Goal: Task Accomplishment & Management: Use online tool/utility

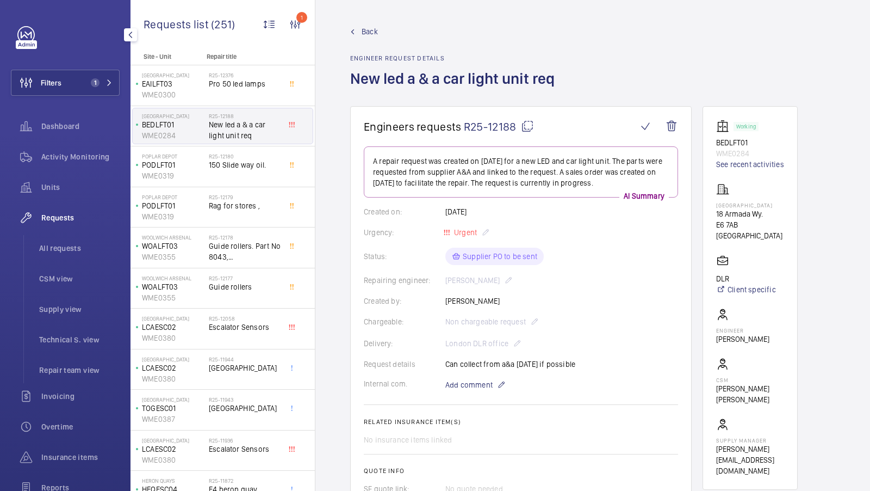
click at [76, 89] on button "Filters 1" at bounding box center [65, 83] width 109 height 26
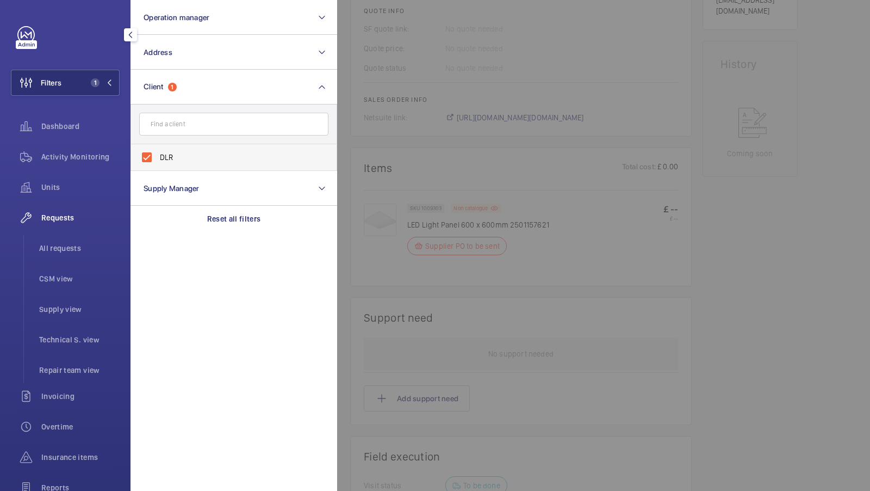
click at [176, 162] on label "DLR" at bounding box center [225, 157] width 189 height 26
click at [158, 162] on input "DLR" at bounding box center [147, 157] width 22 height 22
checkbox input "false"
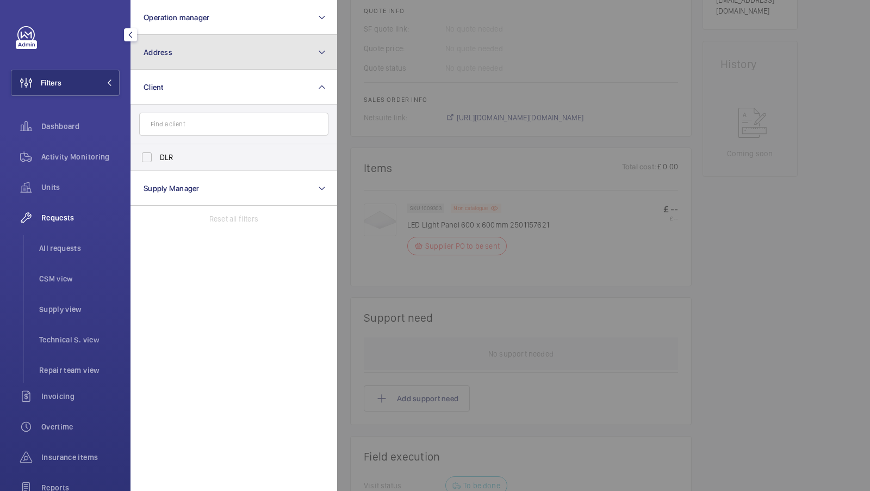
click at [193, 59] on button "Address" at bounding box center [234, 52] width 207 height 35
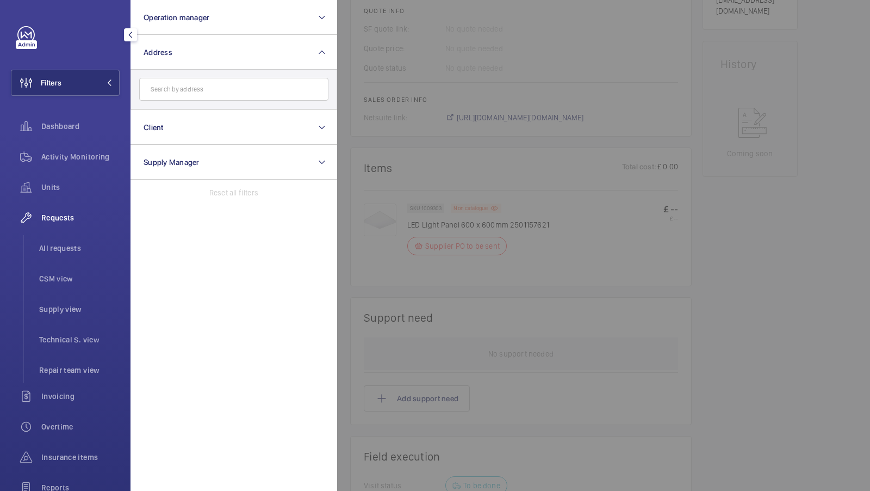
type input "3"
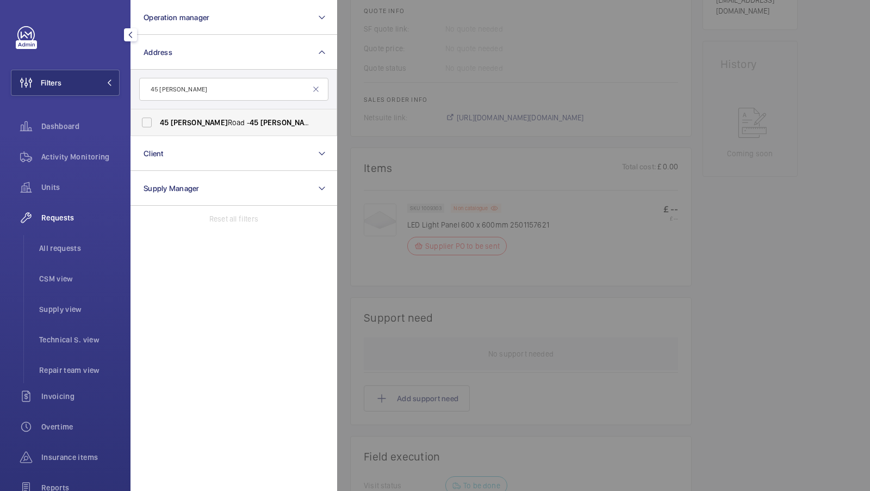
type input "45 [PERSON_NAME]"
click at [176, 121] on span "[PERSON_NAME]" at bounding box center [199, 122] width 57 height 9
click at [158, 121] on input "[STREET_ADDRESS][PERSON_NAME][PERSON_NAME]" at bounding box center [147, 122] width 22 height 22
checkbox input "true"
click at [82, 86] on button "Filters 1" at bounding box center [65, 83] width 109 height 26
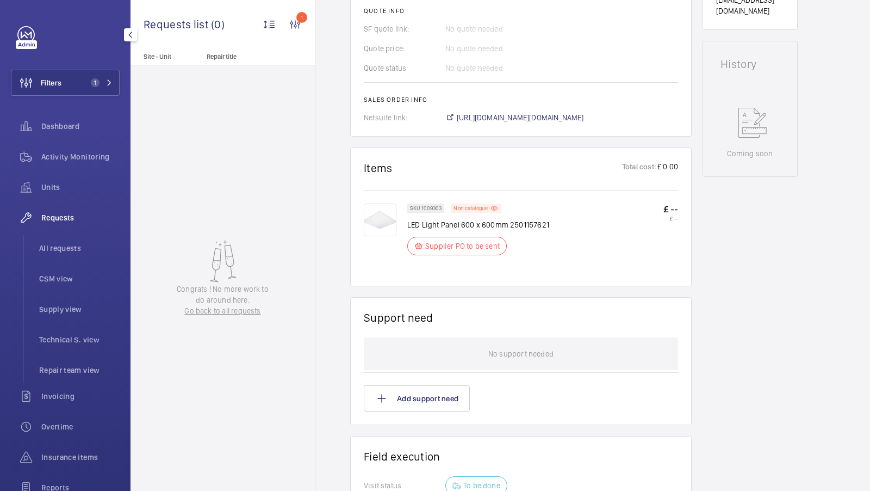
drag, startPoint x: 65, startPoint y: 244, endPoint x: 75, endPoint y: 209, distance: 36.0
click at [65, 244] on span "All requests" at bounding box center [79, 248] width 80 height 11
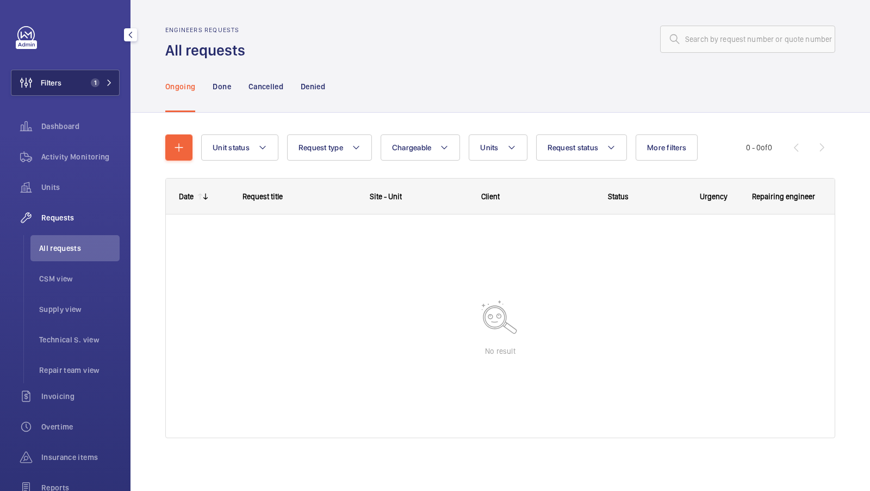
click at [82, 85] on button "Filters 1" at bounding box center [65, 83] width 109 height 26
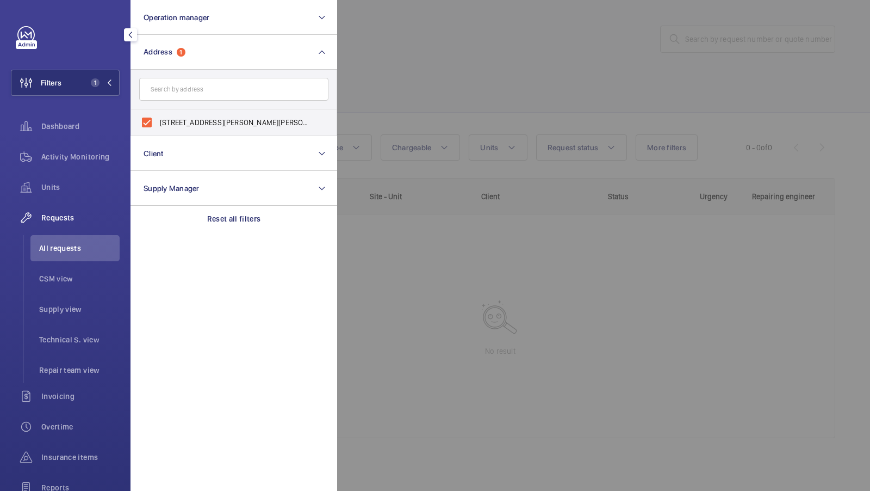
click at [85, 142] on div "Dashboard" at bounding box center [65, 128] width 109 height 30
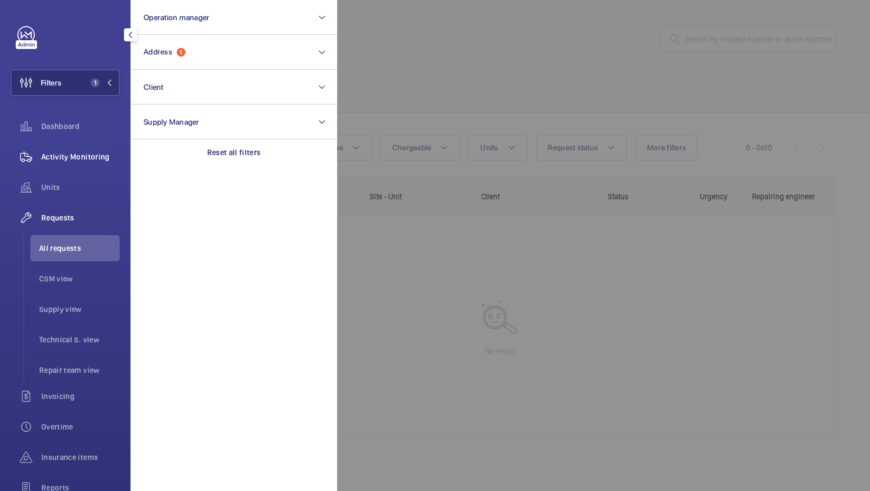
click at [83, 156] on span "Activity Monitoring" at bounding box center [80, 156] width 78 height 11
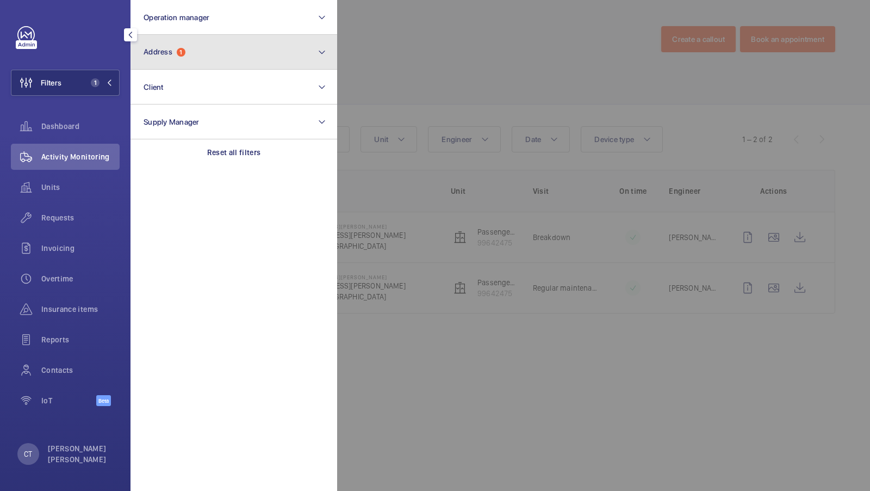
click at [196, 67] on button "Address 1" at bounding box center [234, 52] width 207 height 35
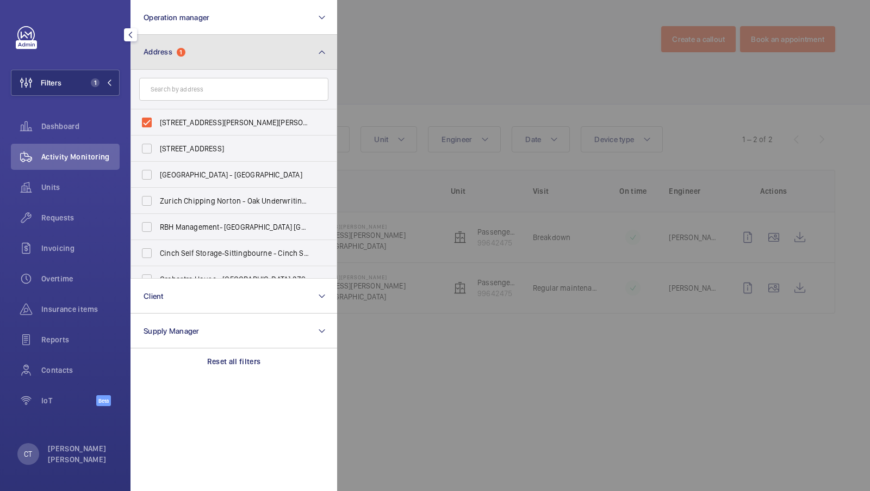
click at [240, 60] on button "Address 1" at bounding box center [234, 52] width 207 height 35
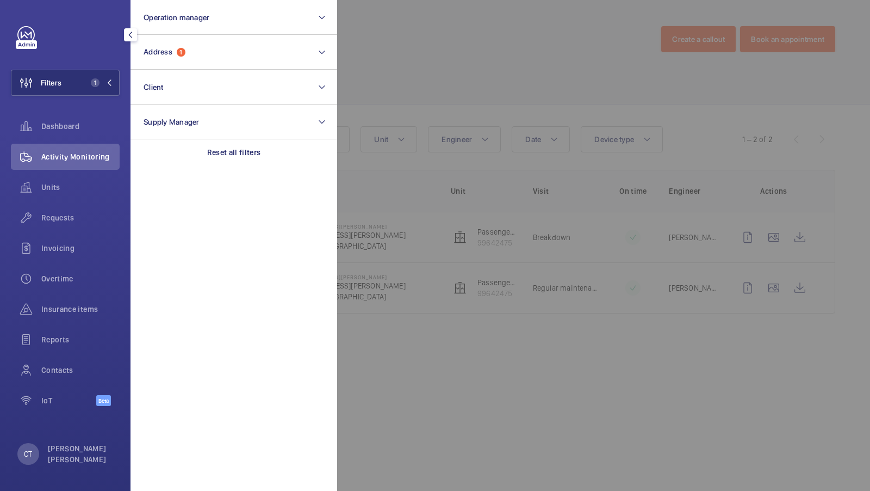
click at [404, 78] on div at bounding box center [772, 245] width 870 height 491
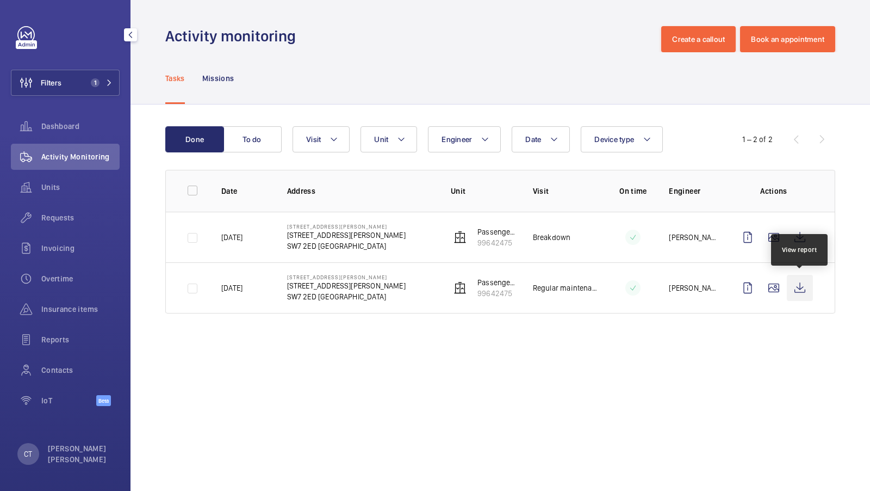
click at [796, 287] on wm-front-icon-button at bounding box center [800, 288] width 26 height 26
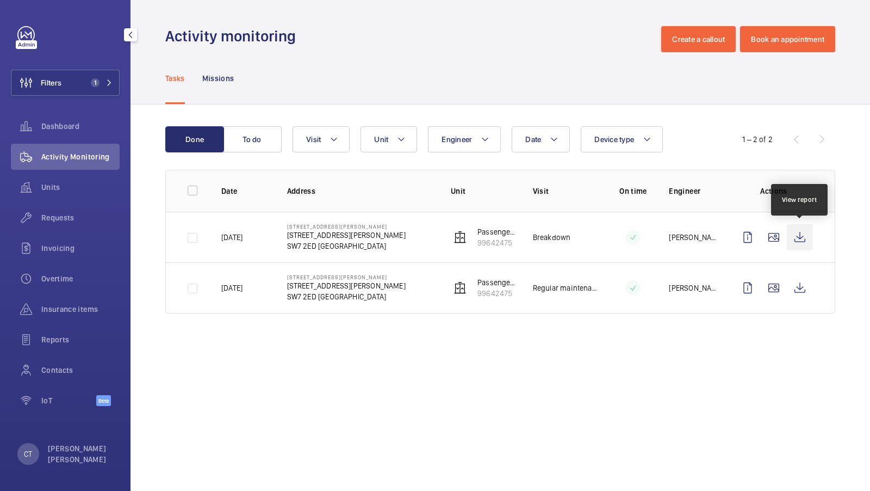
click at [796, 236] on wm-front-icon-button at bounding box center [800, 237] width 26 height 26
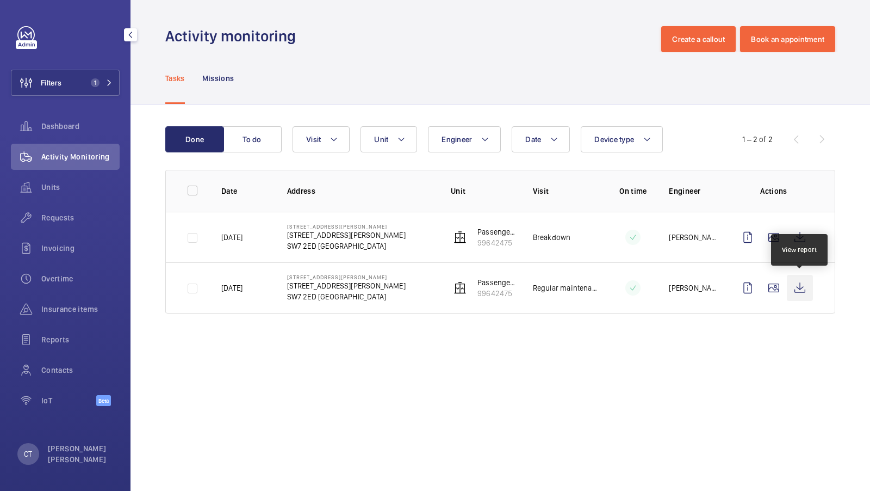
click at [798, 280] on wm-front-icon-button at bounding box center [800, 288] width 26 height 26
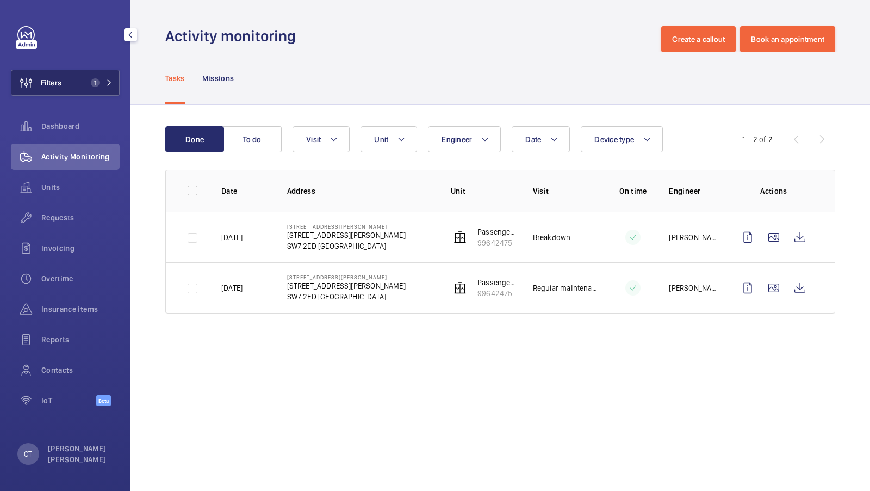
click at [99, 84] on span "1" at bounding box center [95, 82] width 9 height 9
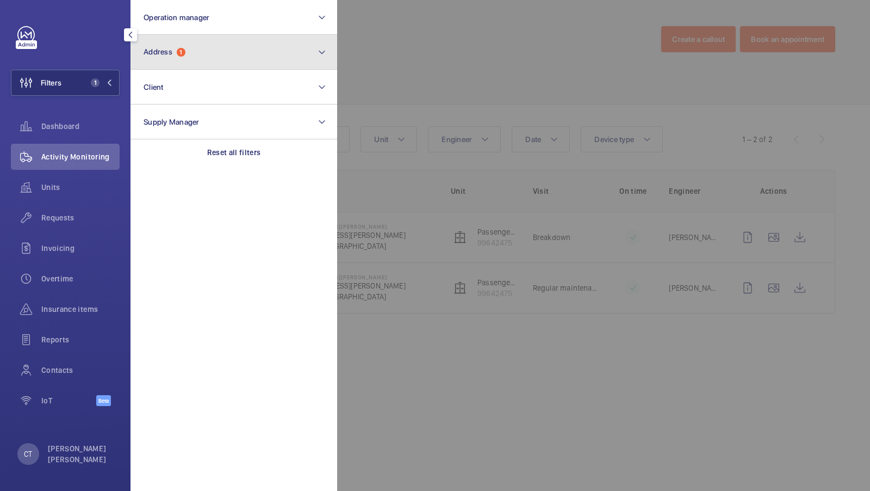
click at [144, 45] on button "Address 1" at bounding box center [234, 52] width 207 height 35
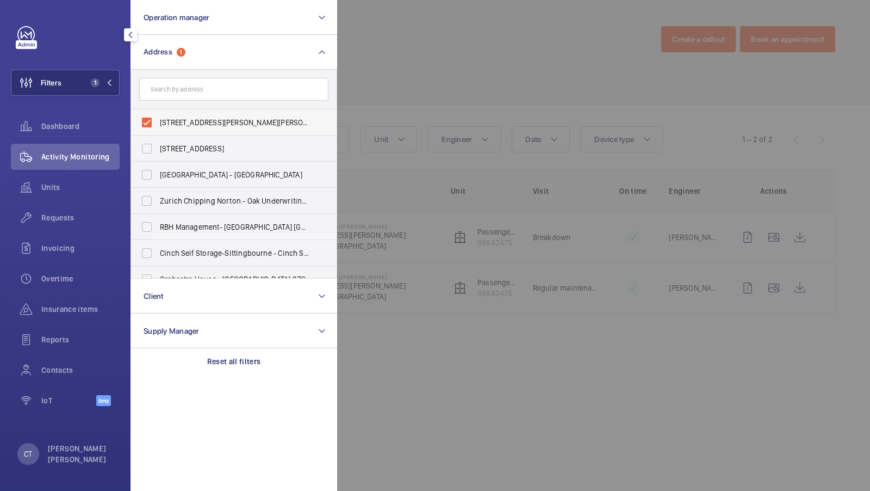
click at [160, 128] on label "[STREET_ADDRESS][PERSON_NAME][PERSON_NAME]" at bounding box center [225, 122] width 189 height 26
click at [158, 128] on input "[STREET_ADDRESS][PERSON_NAME][PERSON_NAME]" at bounding box center [147, 122] width 22 height 22
checkbox input "false"
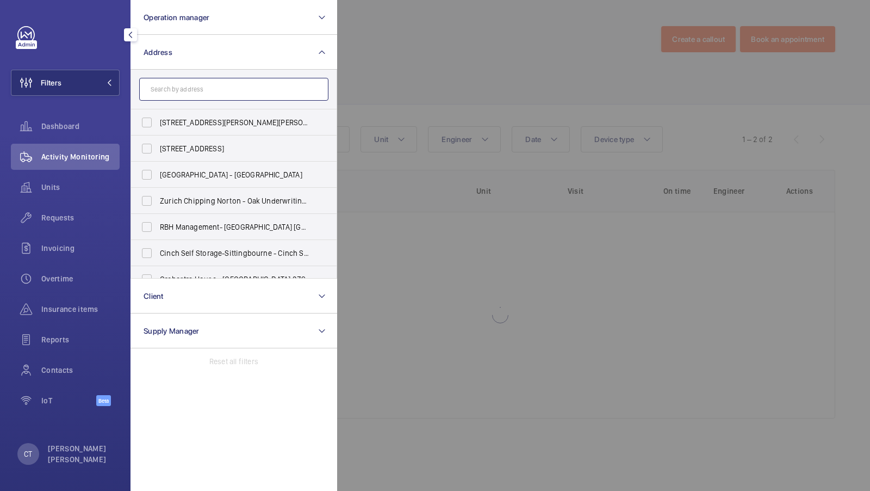
click at [181, 81] on input "text" at bounding box center [233, 89] width 189 height 23
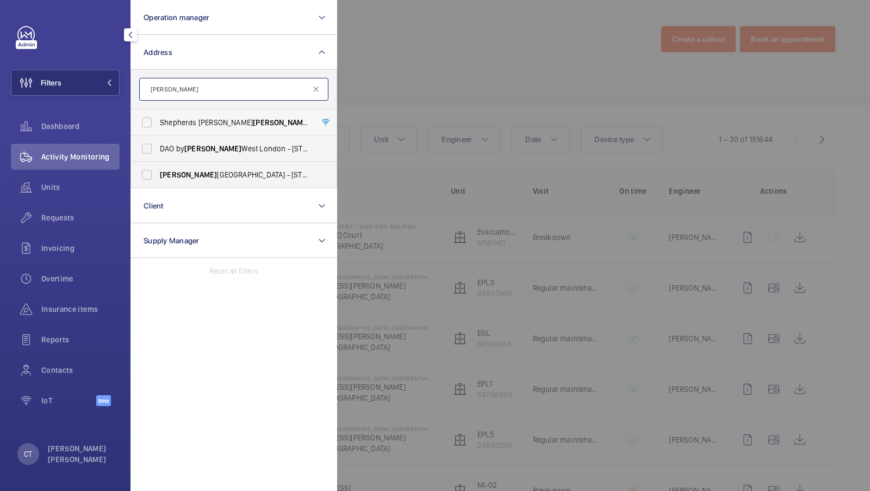
type input "[PERSON_NAME]"
click at [253, 126] on span "[PERSON_NAME]" at bounding box center [281, 122] width 57 height 9
click at [158, 126] on input "[GEOGRAPHIC_DATA][PERSON_NAME][PERSON_NAME] - [PERSON_NAME][GEOGRAPHIC_DATA][PE…" at bounding box center [147, 122] width 22 height 22
checkbox input "true"
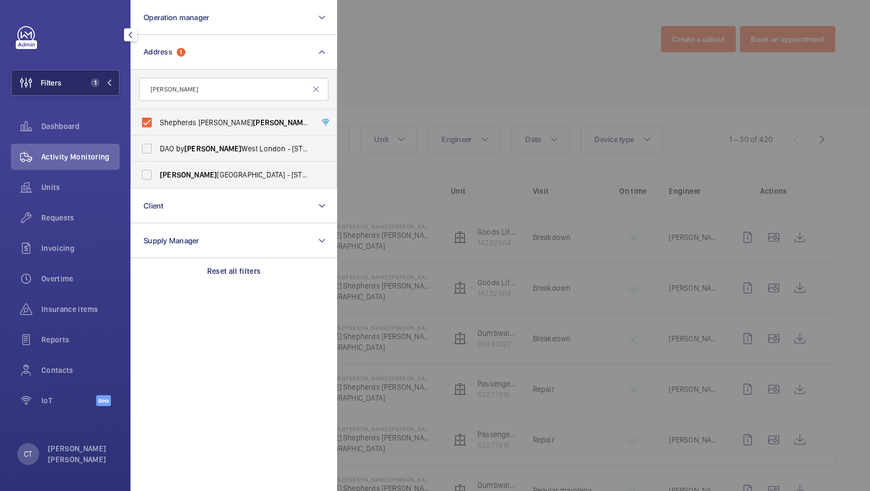
click at [99, 83] on span "1" at bounding box center [95, 82] width 9 height 9
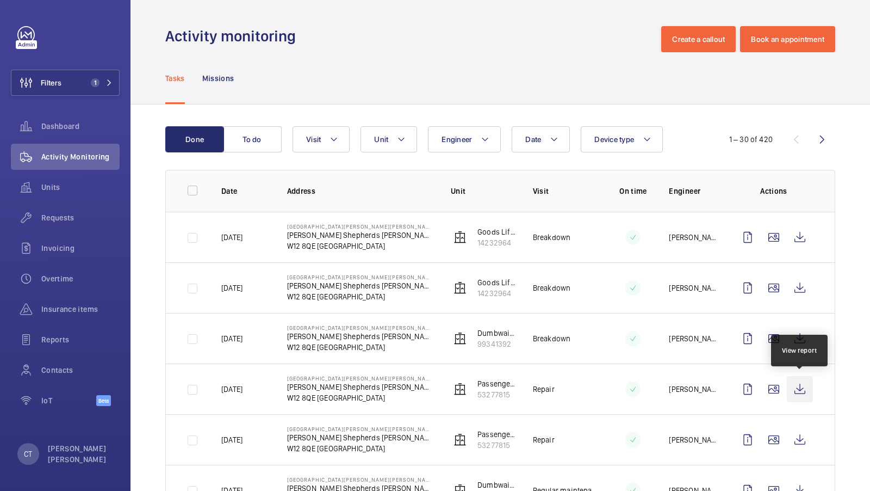
click at [796, 391] on wm-front-icon-button at bounding box center [800, 389] width 26 height 26
click at [61, 213] on span "Requests" at bounding box center [80, 217] width 78 height 11
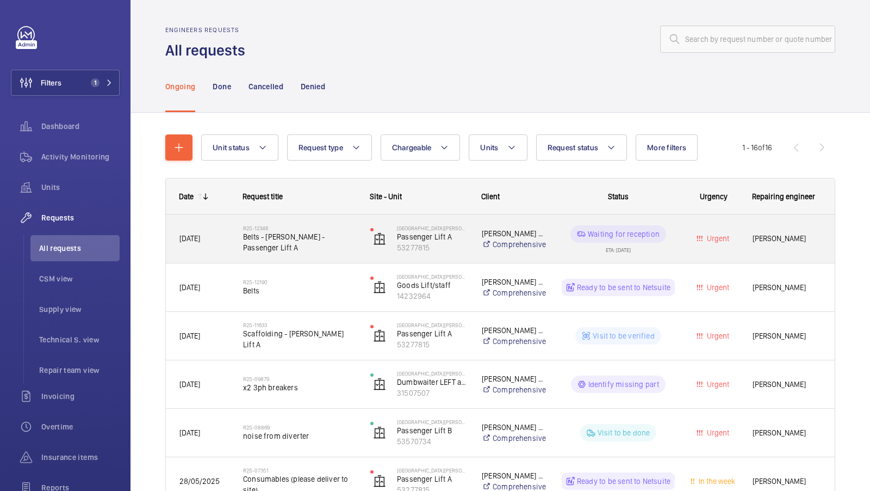
click at [328, 251] on div "R25-12346 Belts - [PERSON_NAME] - Passenger Lift A" at bounding box center [299, 239] width 113 height 32
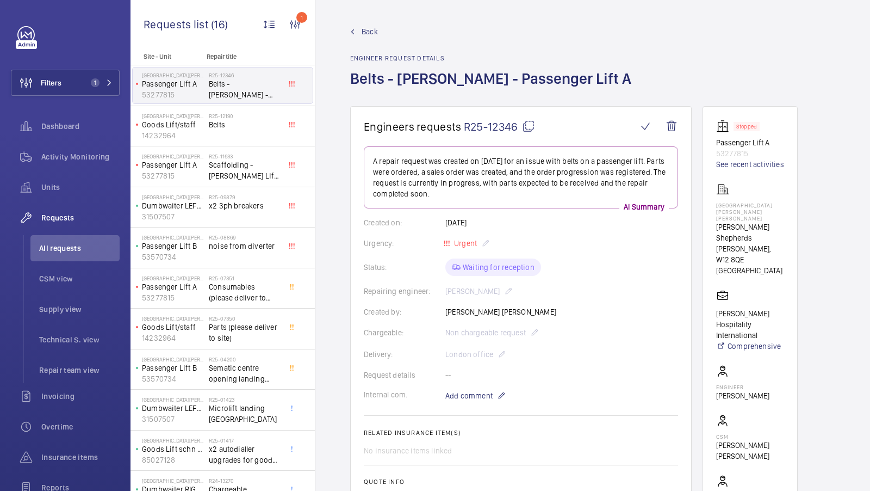
click at [527, 126] on mat-icon at bounding box center [528, 126] width 13 height 13
drag, startPoint x: 78, startPoint y: 252, endPoint x: 107, endPoint y: 62, distance: 192.5
click at [78, 252] on span "All requests" at bounding box center [79, 248] width 80 height 11
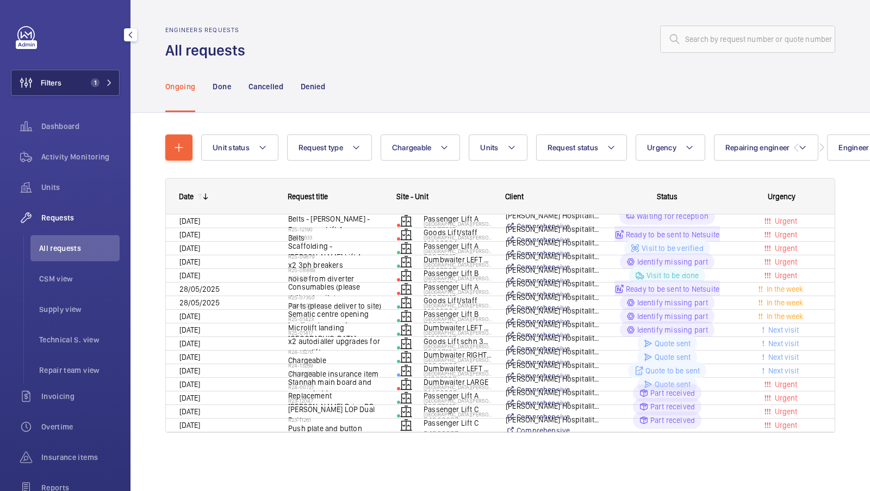
click at [88, 91] on button "Filters 1" at bounding box center [65, 83] width 109 height 26
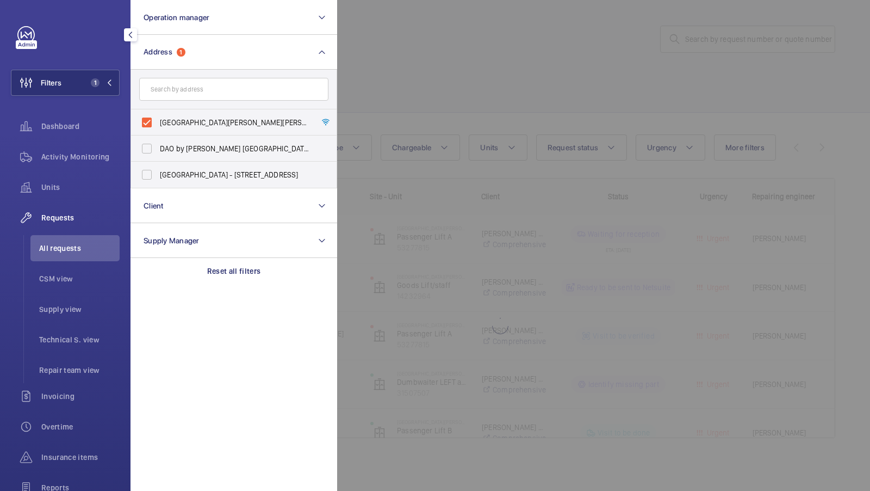
click at [540, 110] on div at bounding box center [772, 245] width 870 height 491
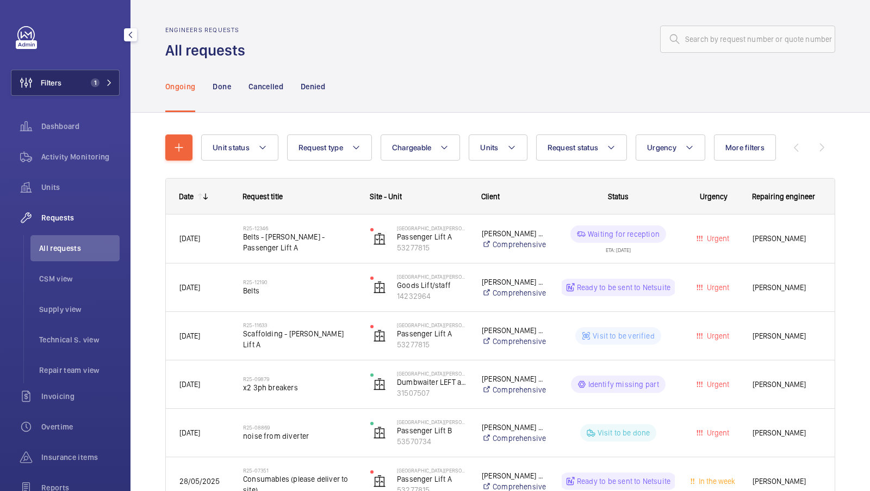
click at [98, 75] on button "Filters 1" at bounding box center [65, 83] width 109 height 26
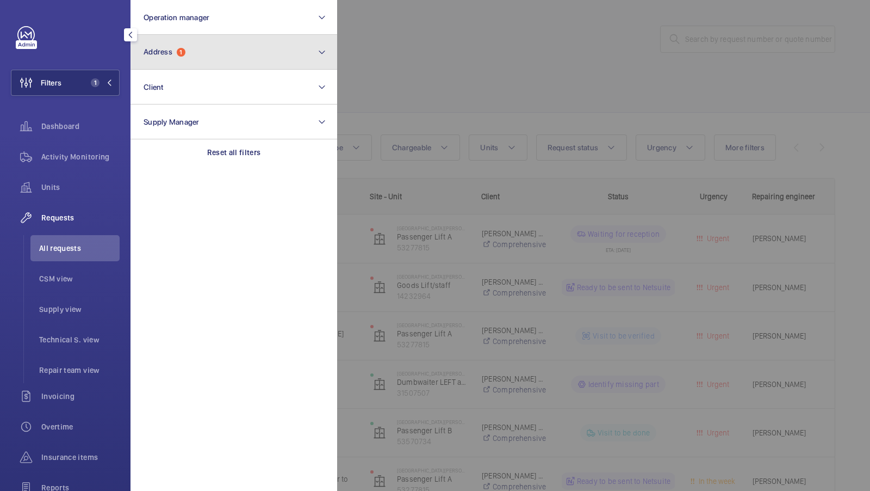
click at [194, 55] on button "Address 1" at bounding box center [234, 52] width 207 height 35
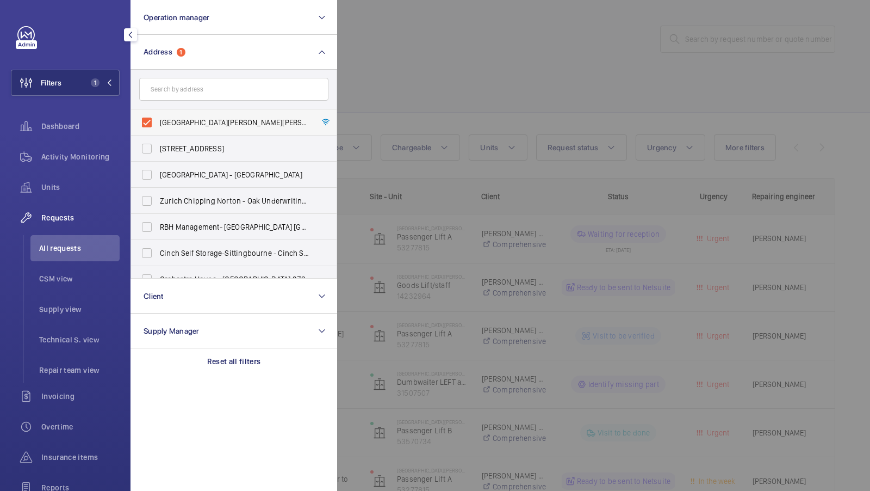
click at [214, 123] on span "[GEOGRAPHIC_DATA][PERSON_NAME][PERSON_NAME] - [PERSON_NAME][GEOGRAPHIC_DATA][PE…" at bounding box center [235, 122] width 150 height 11
click at [158, 123] on input "[GEOGRAPHIC_DATA][PERSON_NAME][PERSON_NAME] - [PERSON_NAME][GEOGRAPHIC_DATA][PE…" at bounding box center [147, 122] width 22 height 22
checkbox input "false"
click at [206, 80] on input "text" at bounding box center [233, 89] width 189 height 23
click at [549, 96] on div at bounding box center [772, 245] width 870 height 491
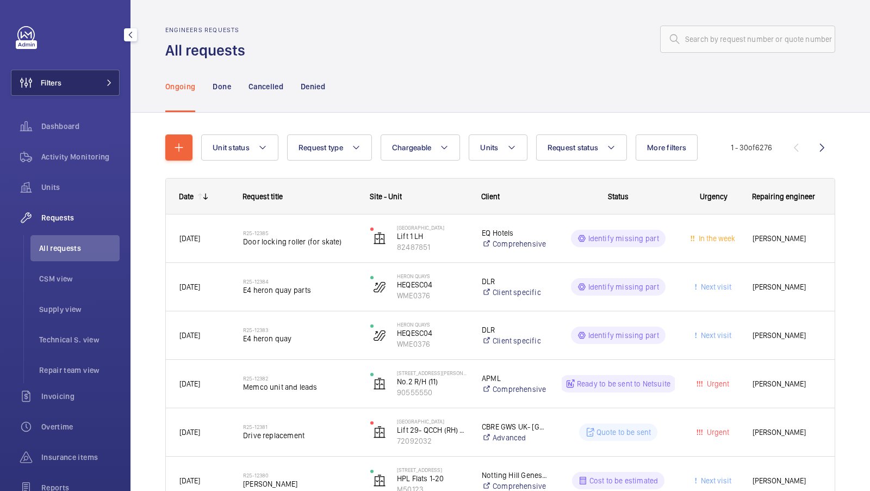
click at [68, 82] on button "Filters" at bounding box center [65, 83] width 109 height 26
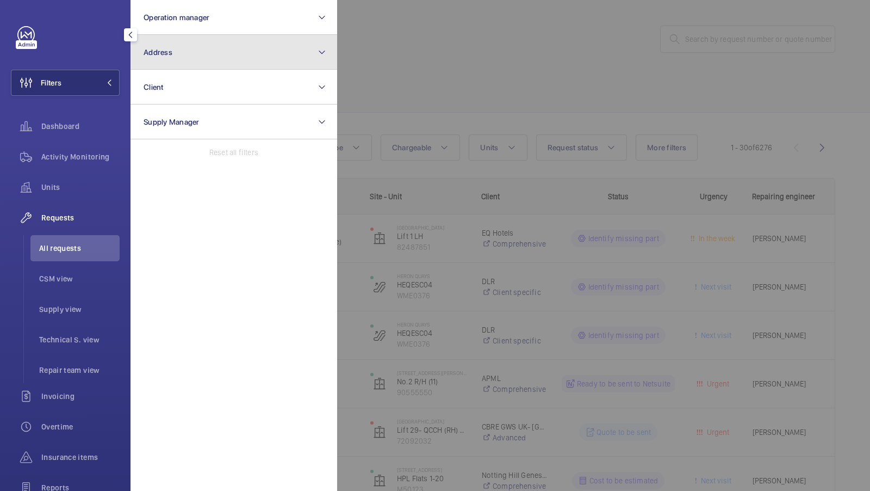
click at [199, 38] on button "Address" at bounding box center [234, 52] width 207 height 35
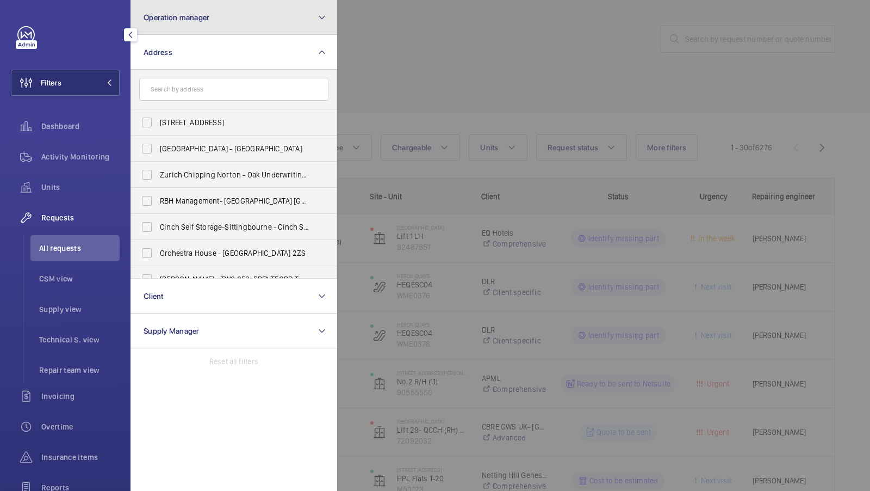
click at [205, 28] on button "Operation manager" at bounding box center [234, 17] width 207 height 35
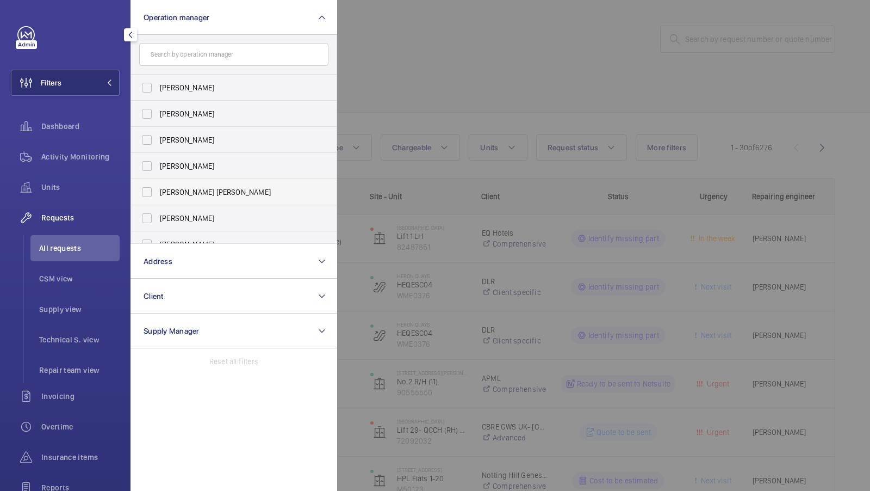
click at [196, 179] on label "[PERSON_NAME] [PERSON_NAME]" at bounding box center [225, 192] width 189 height 26
click at [158, 181] on input "[PERSON_NAME] [PERSON_NAME]" at bounding box center [147, 192] width 22 height 22
checkbox input "true"
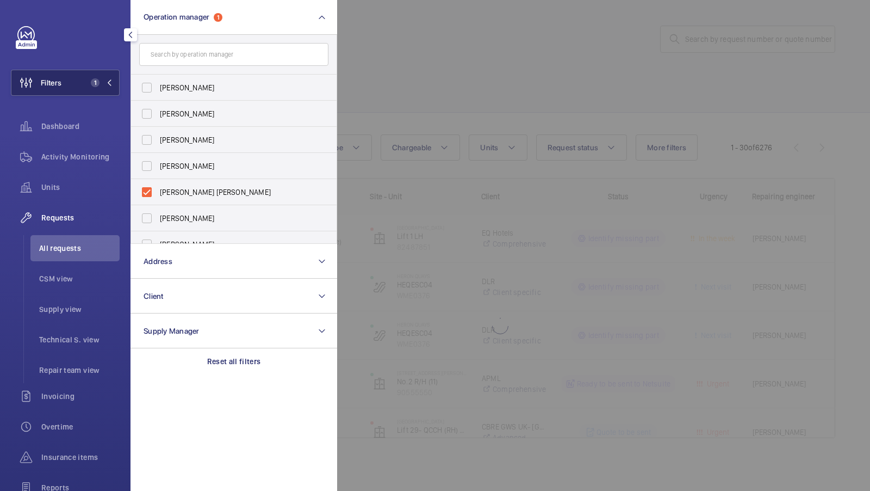
click at [84, 90] on button "Filters 1" at bounding box center [65, 83] width 109 height 26
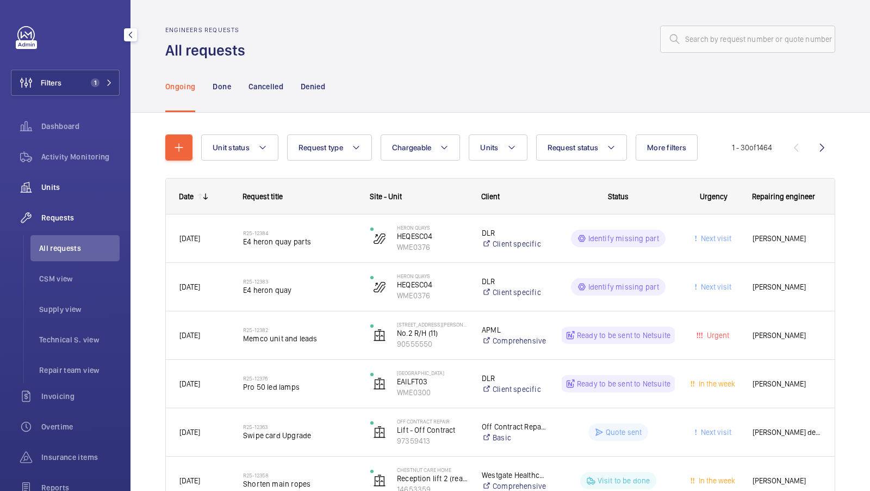
click at [77, 193] on div "Units" at bounding box center [65, 187] width 109 height 26
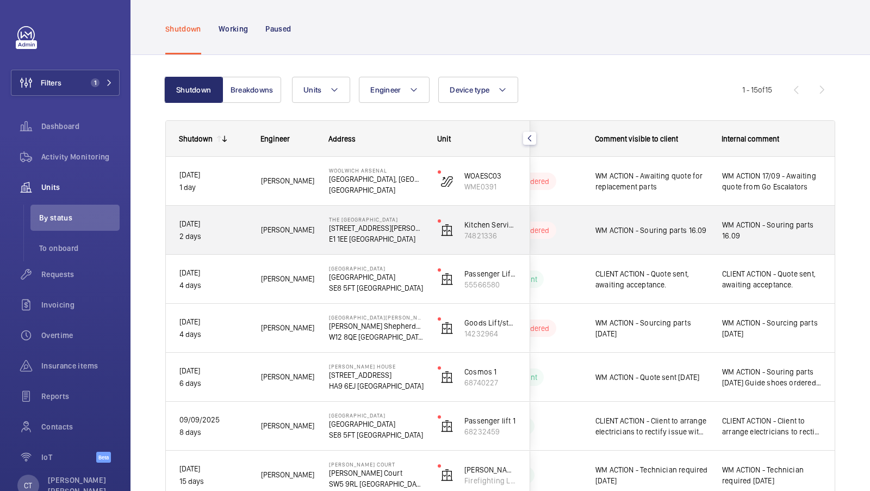
scroll to position [67, 0]
